Goal: Task Accomplishment & Management: Complete application form

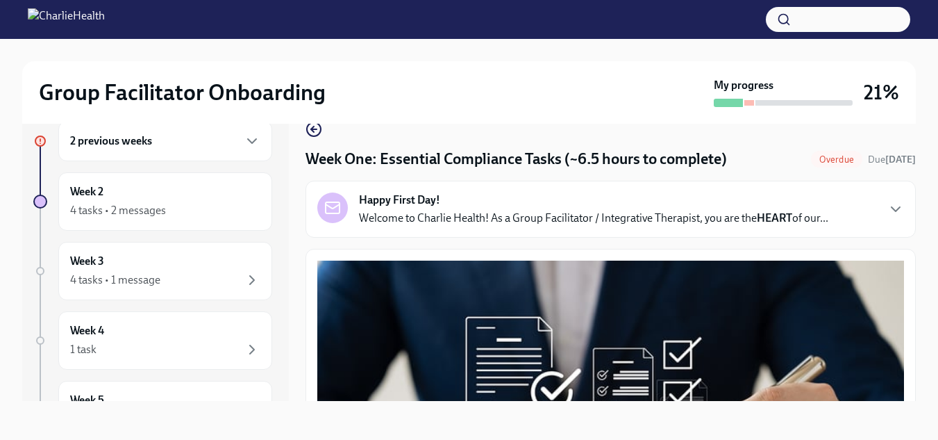
scroll to position [3163, 0]
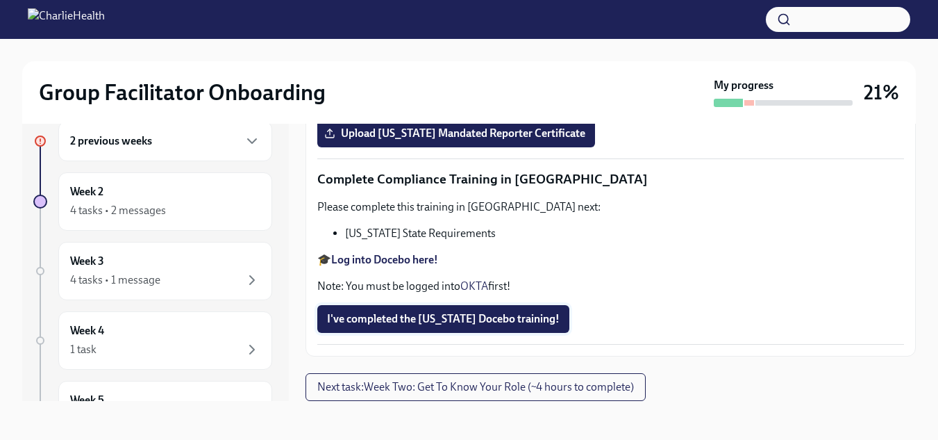
click at [483, 324] on span "I've completed the [US_STATE] Docebo training!" at bounding box center [443, 319] width 233 height 14
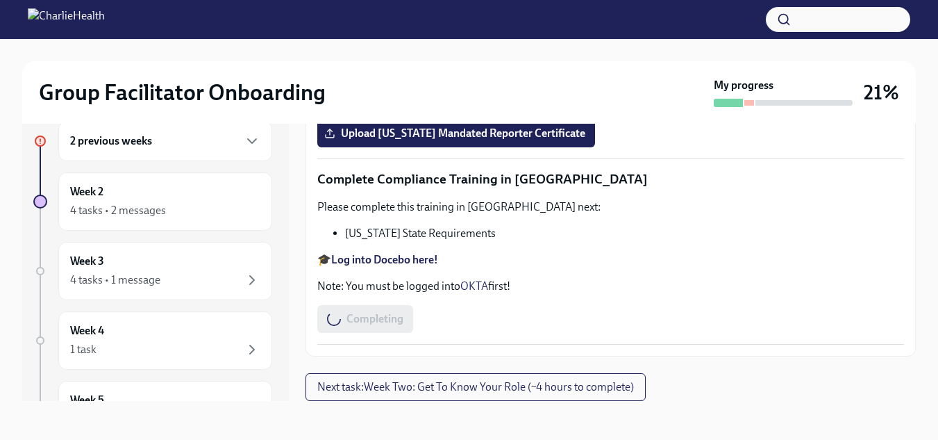
scroll to position [0, 0]
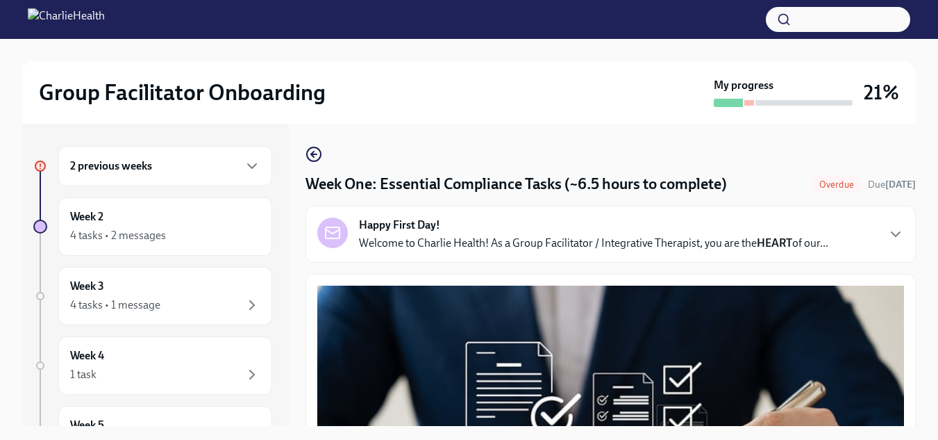
click at [138, 163] on h6 "2 previous weeks" at bounding box center [111, 165] width 82 height 15
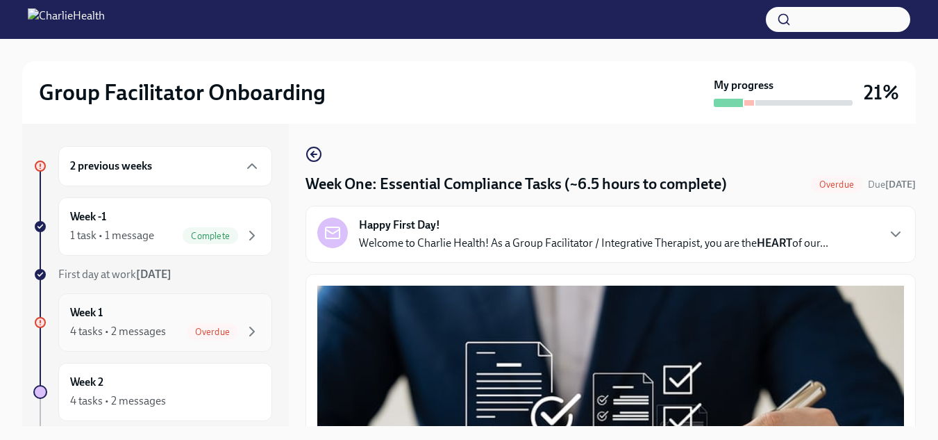
click at [124, 328] on div "4 tasks • 2 messages" at bounding box center [118, 331] width 96 height 15
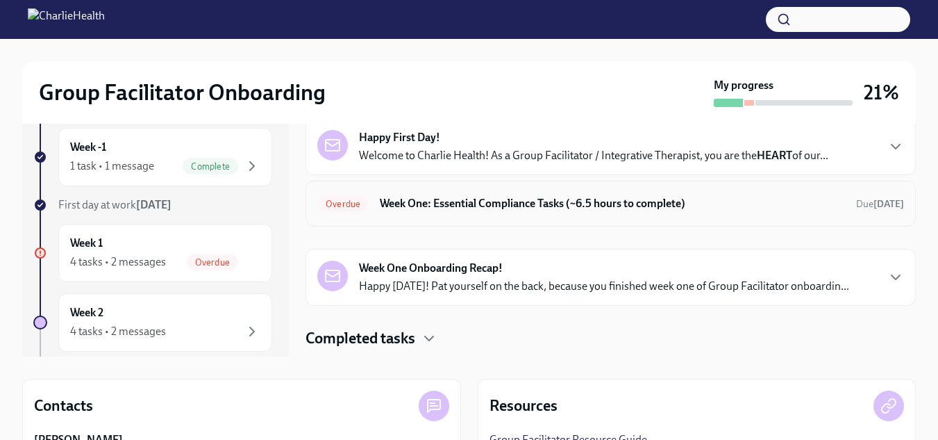
click at [442, 210] on h6 "Week One: Essential Compliance Tasks (~6.5 hours to complete)" at bounding box center [612, 203] width 465 height 15
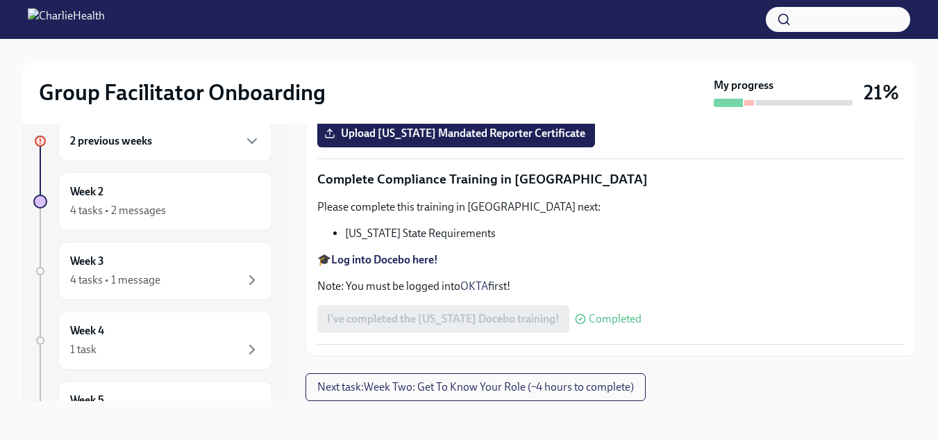
scroll to position [3163, 0]
click at [385, 387] on span "Next task : Week Two: Get To Know Your Role (~4 hours to complete)" at bounding box center [475, 387] width 317 height 14
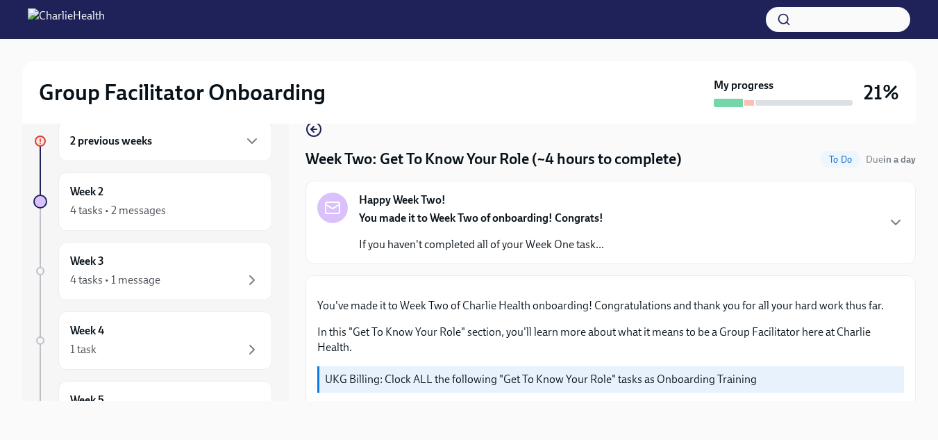
click at [144, 138] on h6 "2 previous weeks" at bounding box center [111, 140] width 82 height 15
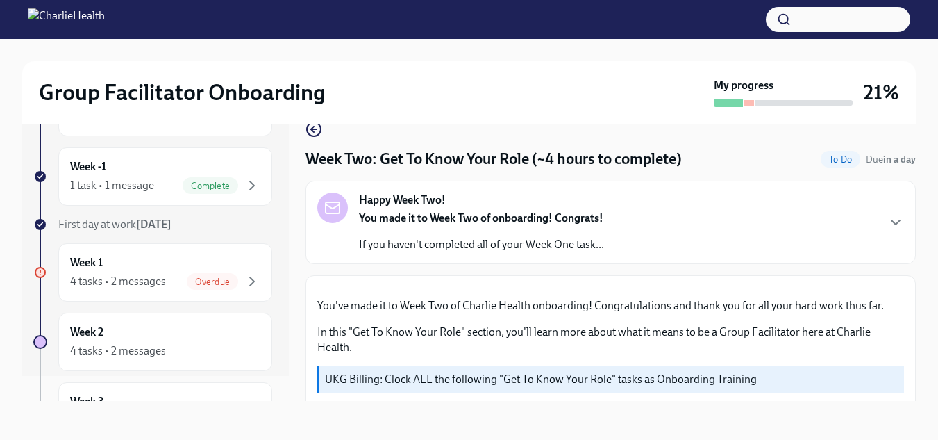
scroll to position [69, 0]
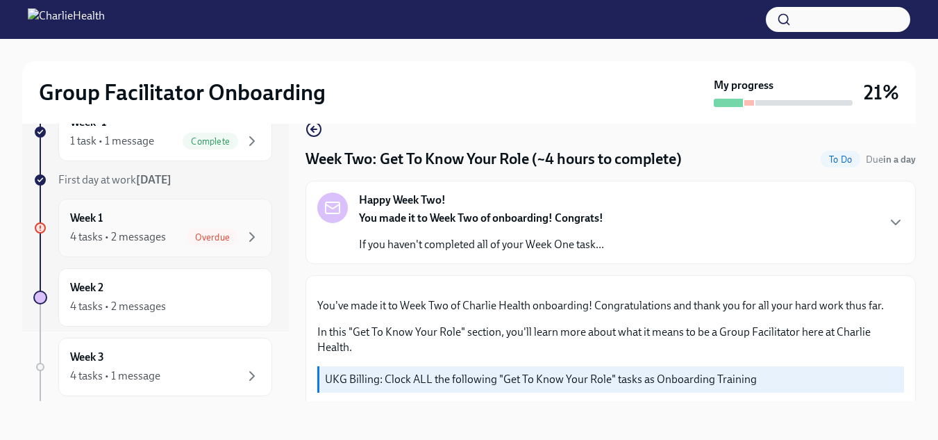
click at [119, 240] on div "4 tasks • 2 messages" at bounding box center [118, 236] width 96 height 15
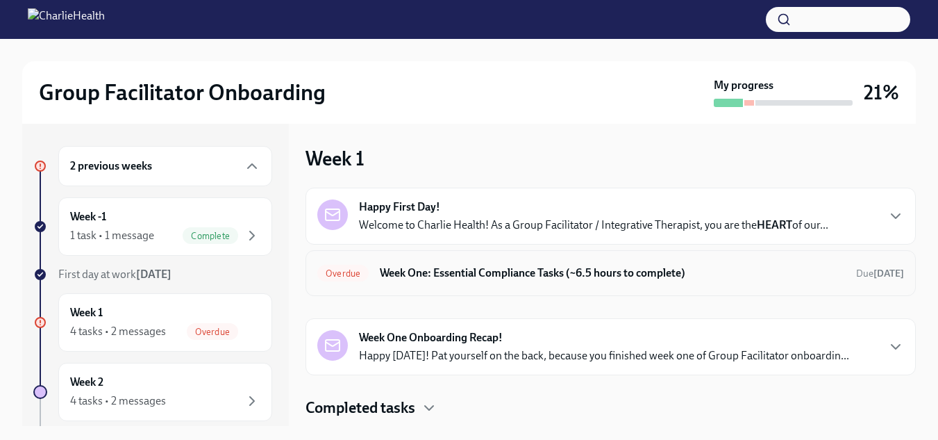
click at [568, 274] on h6 "Week One: Essential Compliance Tasks (~6.5 hours to complete)" at bounding box center [612, 272] width 465 height 15
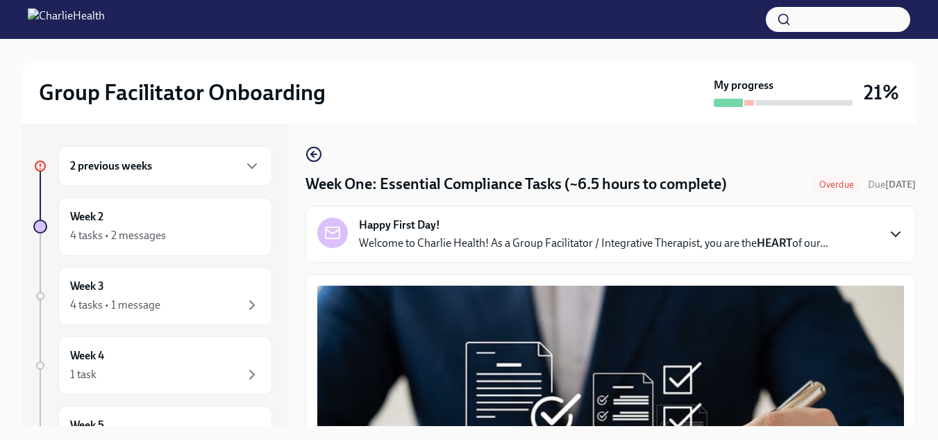
click at [888, 233] on icon "button" at bounding box center [896, 234] width 17 height 17
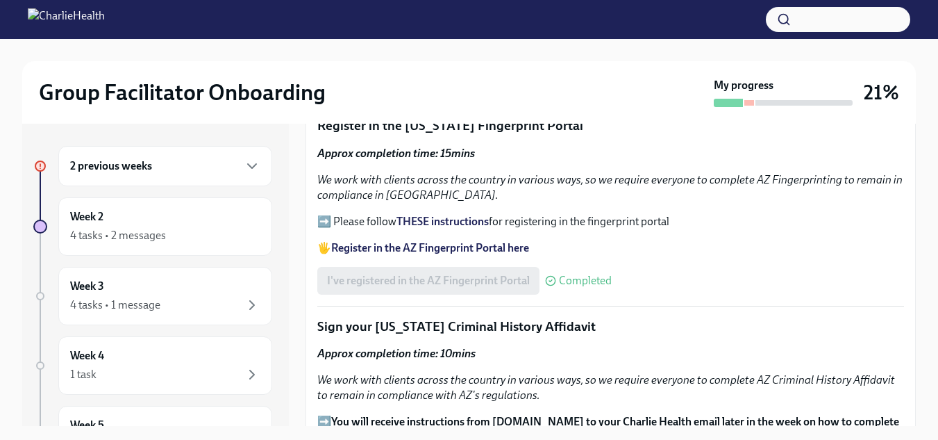
scroll to position [1883, 0]
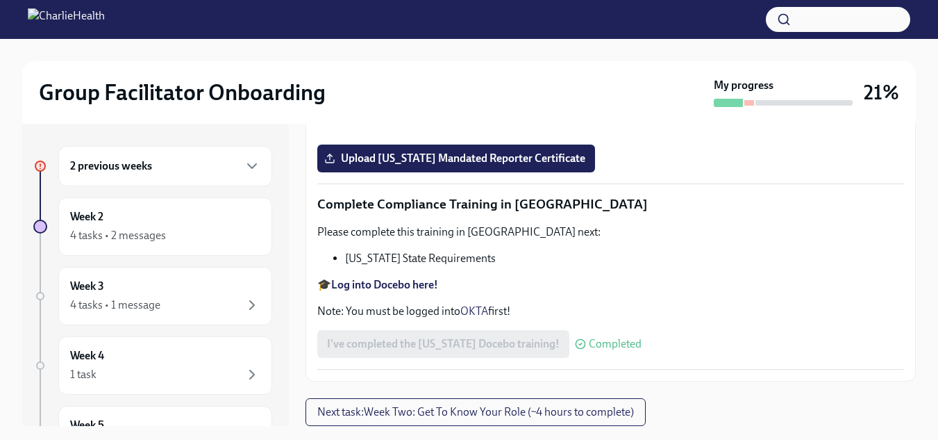
scroll to position [3163, 0]
click at [401, 410] on span "Next task : Week Two: Get To Know Your Role (~4 hours to complete)" at bounding box center [475, 412] width 317 height 14
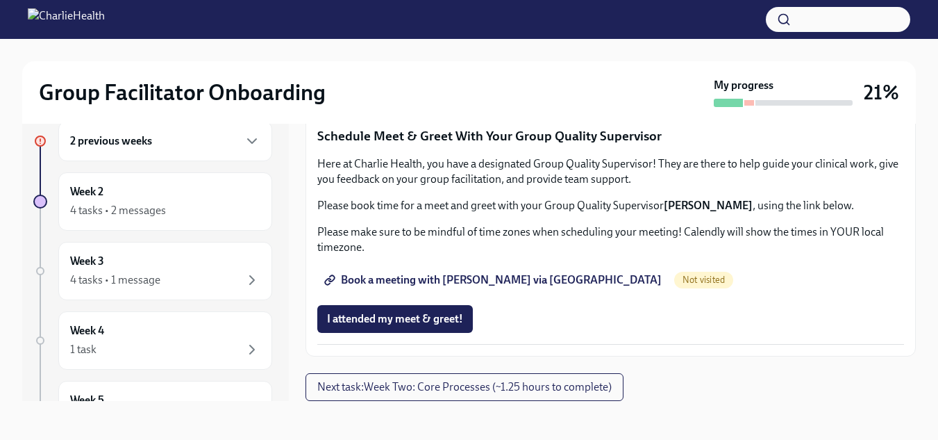
scroll to position [1411, 0]
click at [450, 277] on span "Book a meeting with [PERSON_NAME] via [GEOGRAPHIC_DATA]" at bounding box center [494, 280] width 335 height 14
click at [503, 279] on span "Book a meeting with [PERSON_NAME] via [GEOGRAPHIC_DATA]" at bounding box center [494, 280] width 335 height 14
click at [417, 19] on span "Group Observation Instructions" at bounding box center [410, 13] width 167 height 14
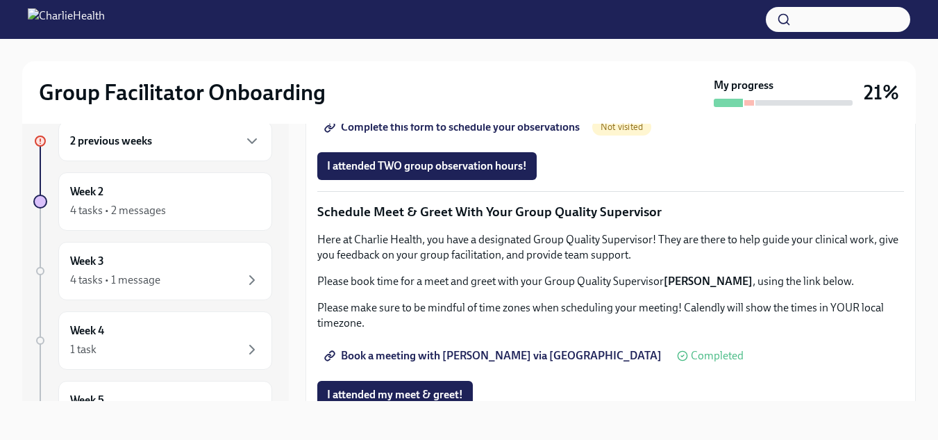
scroll to position [833, 0]
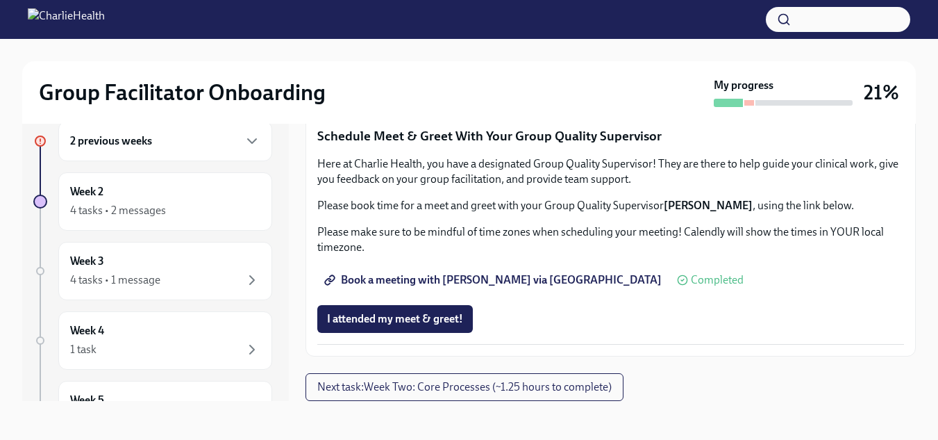
scroll to position [1202, 0]
